Goal: Communication & Community: Ask a question

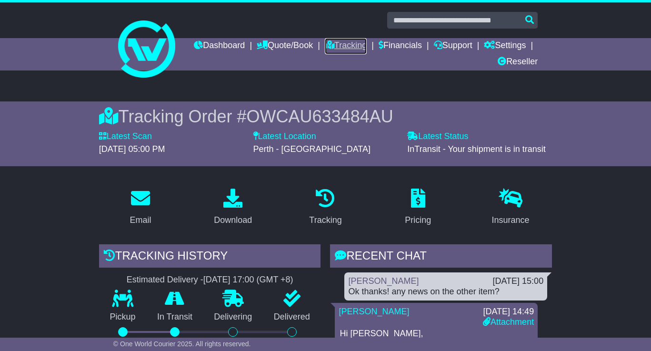
click at [367, 44] on link "Tracking" at bounding box center [346, 46] width 42 height 16
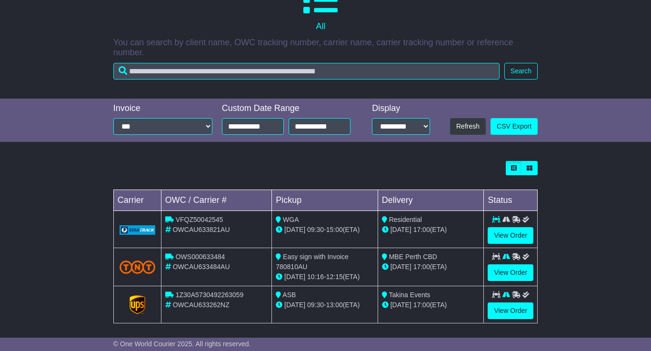
scroll to position [209, 0]
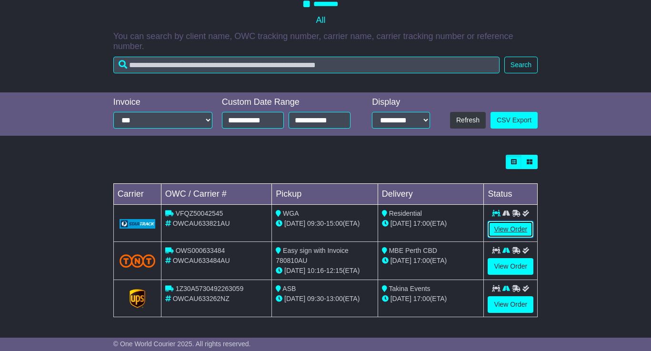
click at [517, 227] on link "View Order" at bounding box center [511, 229] width 46 height 17
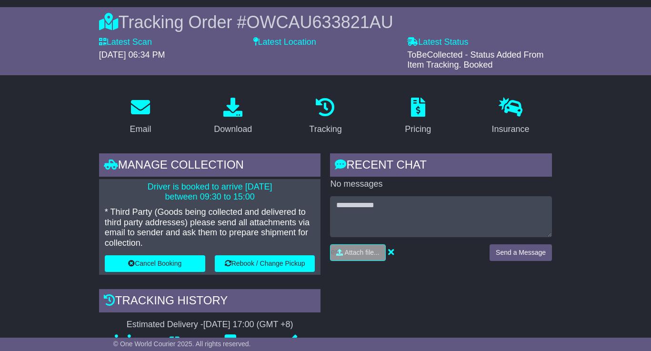
scroll to position [95, 0]
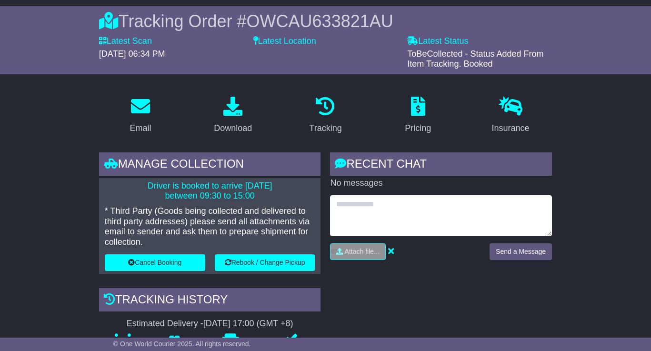
click at [401, 211] on textarea at bounding box center [441, 215] width 222 height 41
type textarea "**********"
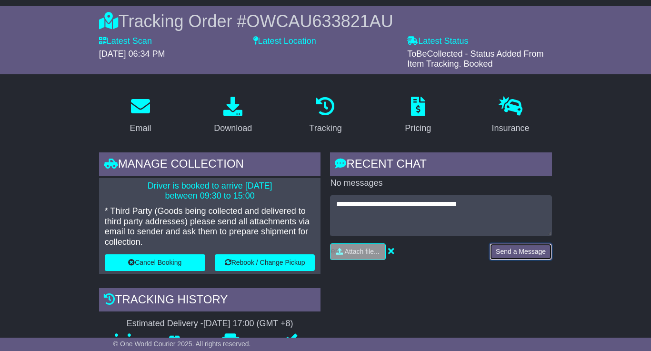
click at [528, 251] on button "Send a Message" at bounding box center [521, 252] width 62 height 17
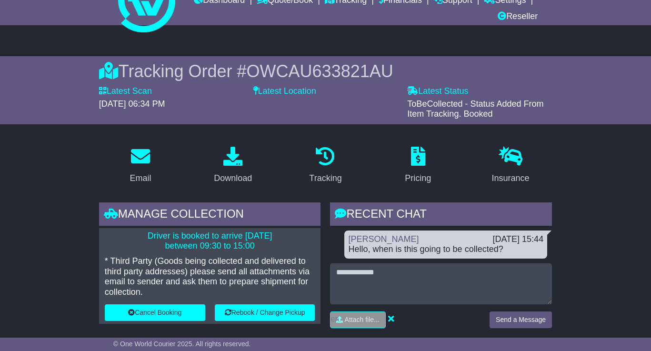
scroll to position [0, 0]
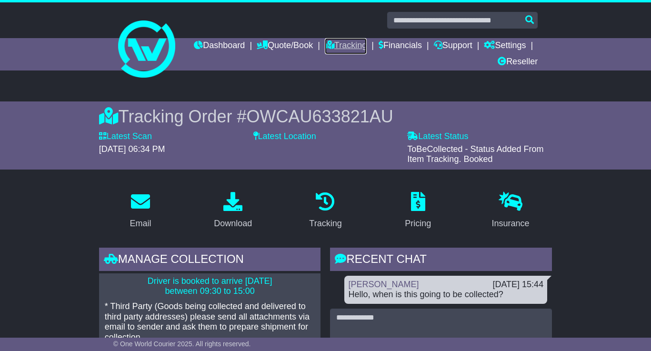
click at [367, 41] on link "Tracking" at bounding box center [346, 46] width 42 height 16
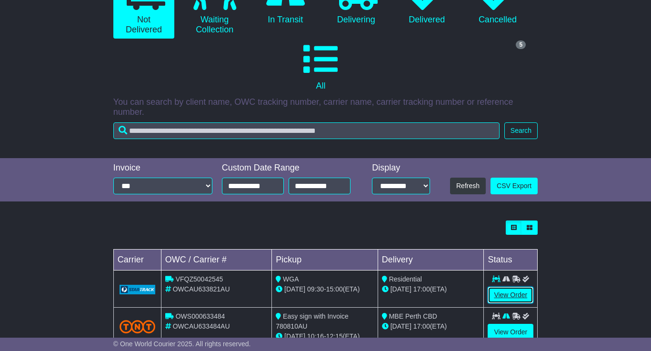
click at [513, 292] on link "View Order" at bounding box center [511, 295] width 46 height 17
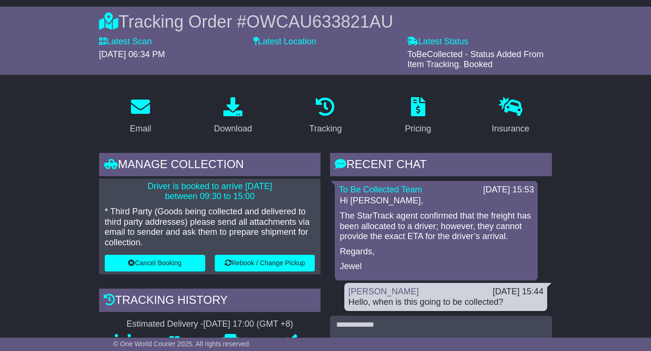
scroll to position [143, 0]
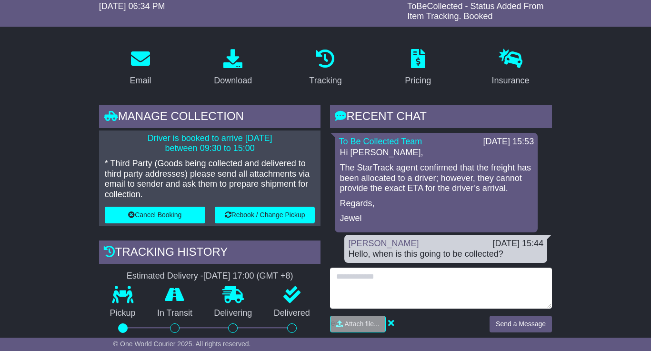
click at [403, 280] on textarea at bounding box center [441, 288] width 222 height 41
type textarea "**********"
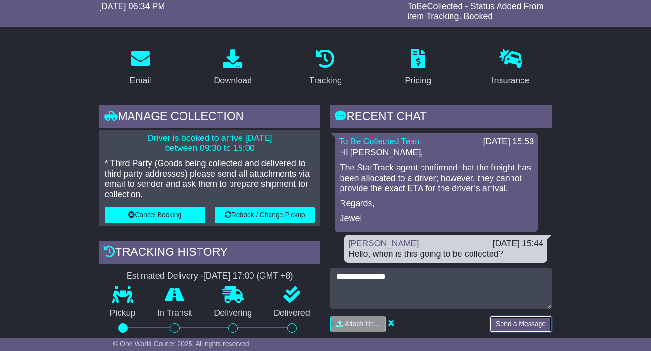
click at [548, 329] on button "Send a Message" at bounding box center [521, 324] width 62 height 17
